Goal: Information Seeking & Learning: Learn about a topic

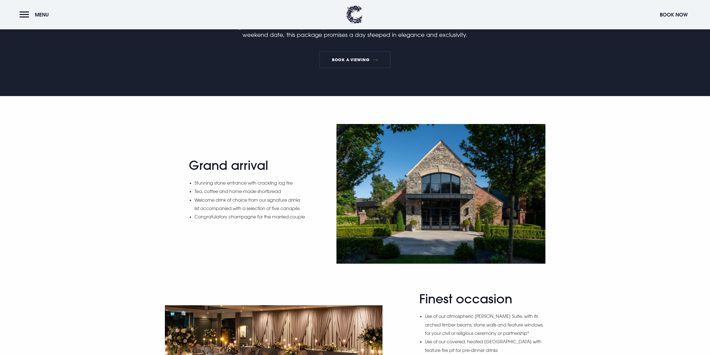
scroll to position [335, 0]
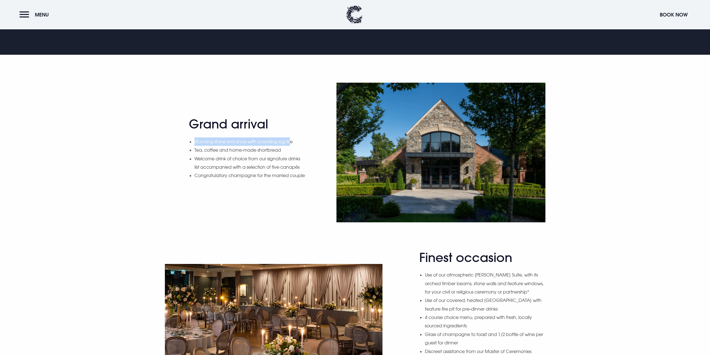
drag, startPoint x: 293, startPoint y: 139, endPoint x: 189, endPoint y: 137, distance: 104.1
click at [189, 137] on div "Grand arrival Stunning stone entrance with crackling log fire Tea, coffee and h…" at bounding box center [247, 152] width 117 height 71
drag, startPoint x: 200, startPoint y: 142, endPoint x: 274, endPoint y: 147, distance: 74.1
click at [274, 147] on li "Tea, coffee and home-made shortbread" at bounding box center [250, 150] width 111 height 8
click at [216, 154] on li "Welcome drink of choice from our signature drinks list accompanied with a selec…" at bounding box center [250, 162] width 111 height 17
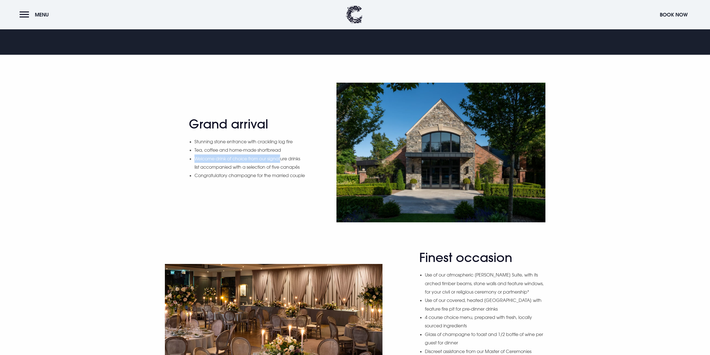
drag, startPoint x: 195, startPoint y: 154, endPoint x: 283, endPoint y: 156, distance: 88.0
click at [283, 156] on div "Grand arrival Stunning stone entrance with crackling log fire Tea, coffee and h…" at bounding box center [247, 152] width 117 height 71
click at [283, 159] on li "Welcome drink of choice from our signature drinks list accompanied with a selec…" at bounding box center [250, 162] width 111 height 17
drag, startPoint x: 199, startPoint y: 170, endPoint x: 262, endPoint y: 174, distance: 63.2
click at [262, 174] on li "Congratulatory champagne for the married couple" at bounding box center [250, 175] width 111 height 8
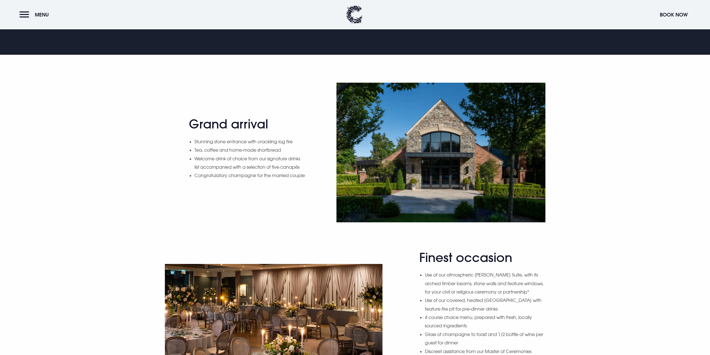
click at [263, 177] on li "Congratulatory champagne for the married couple" at bounding box center [250, 175] width 111 height 8
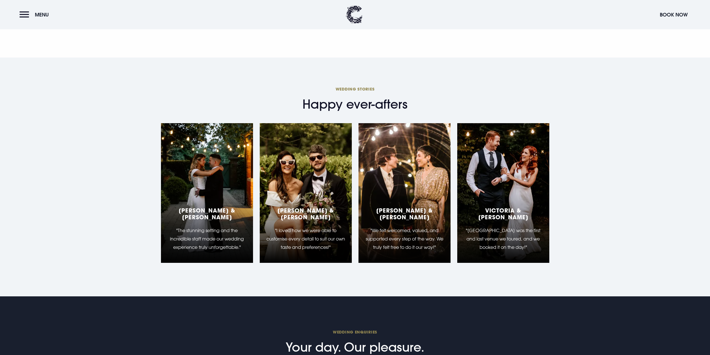
scroll to position [1005, 0]
